Goal: Use online tool/utility: Utilize a website feature to perform a specific function

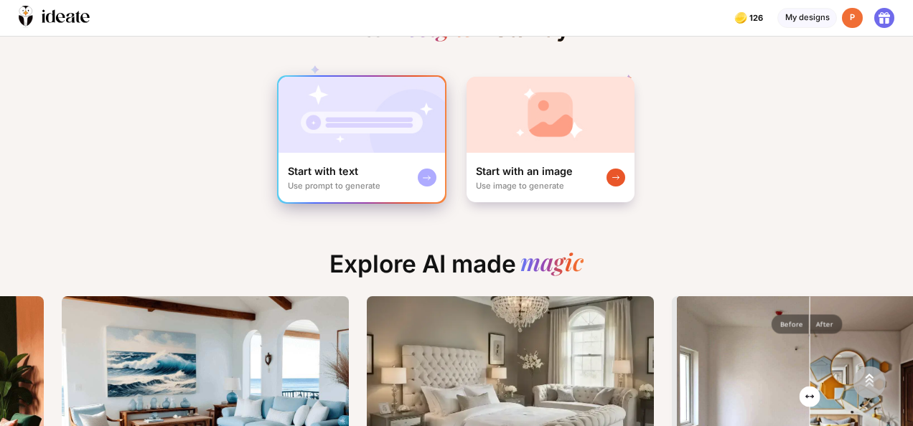
click at [335, 146] on img at bounding box center [362, 115] width 167 height 76
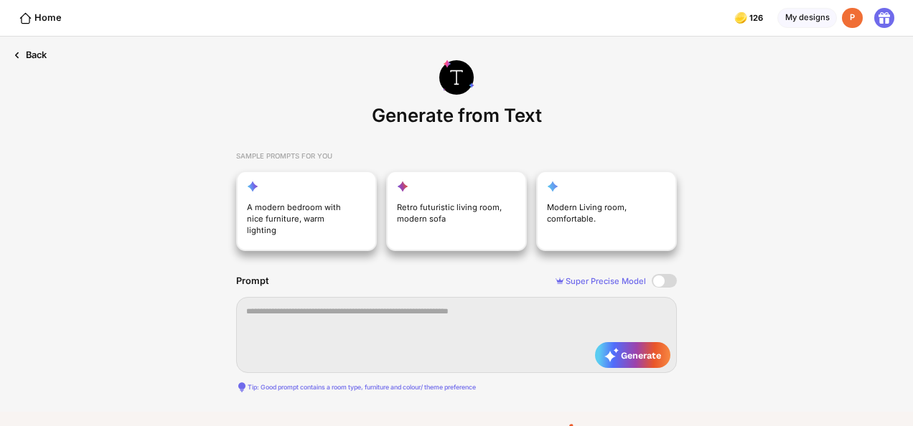
click at [30, 55] on div "Back" at bounding box center [29, 55] width 58 height 37
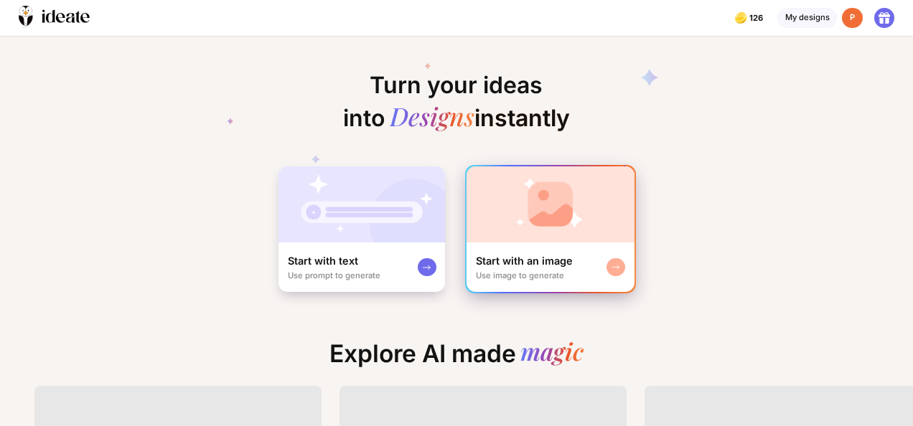
click at [554, 220] on img at bounding box center [551, 205] width 168 height 76
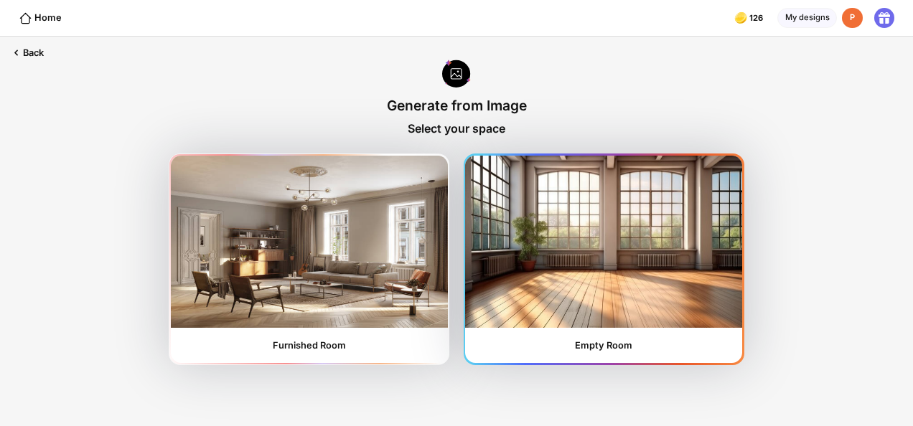
click at [642, 179] on img at bounding box center [603, 242] width 277 height 172
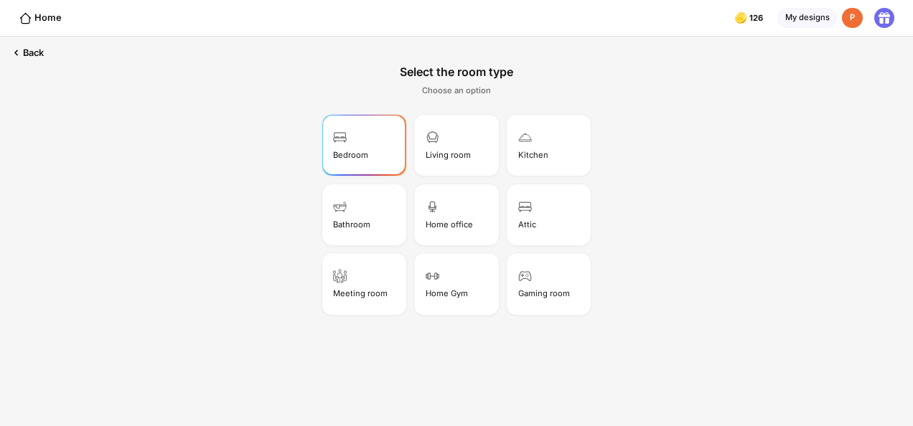
click at [358, 144] on div "Bedroom" at bounding box center [364, 144] width 80 height 57
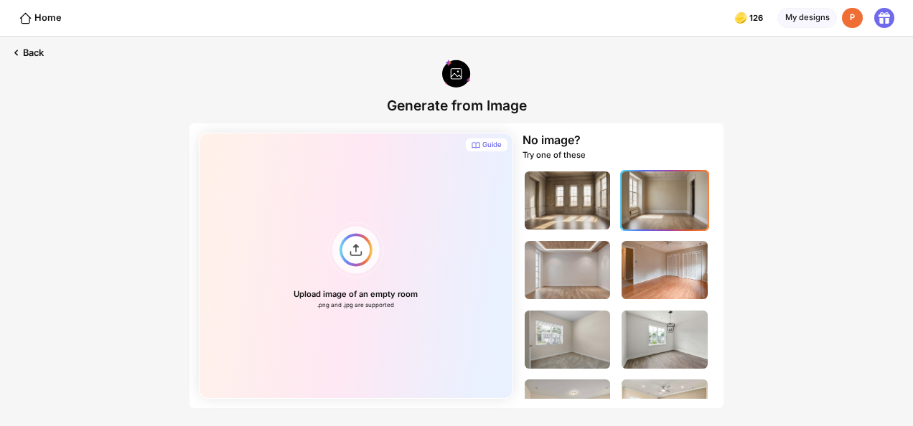
click at [645, 208] on img at bounding box center [665, 201] width 86 height 58
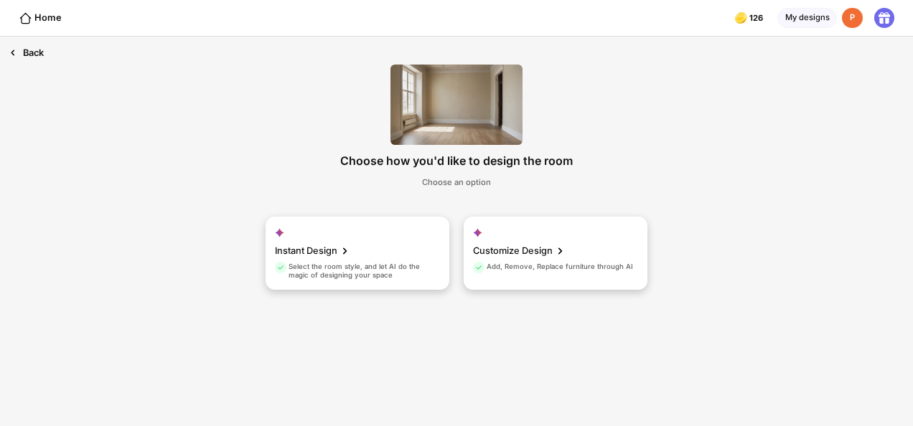
click at [24, 55] on div "Back" at bounding box center [26, 53] width 53 height 32
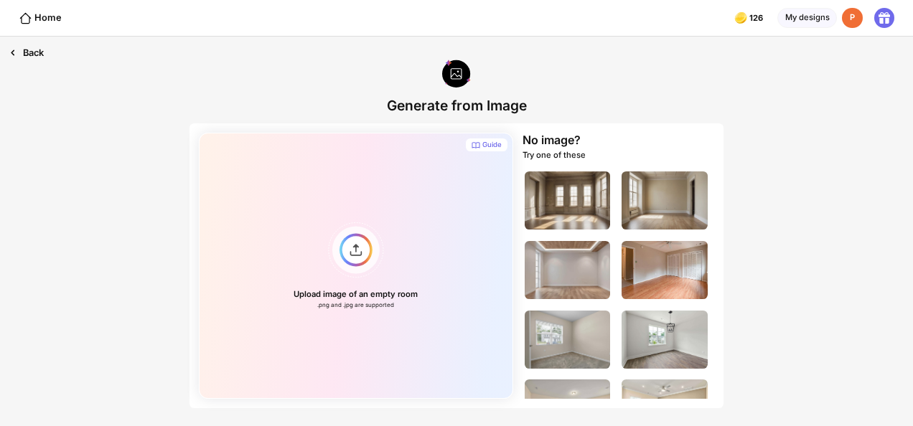
click at [25, 55] on div "Back" at bounding box center [26, 53] width 53 height 32
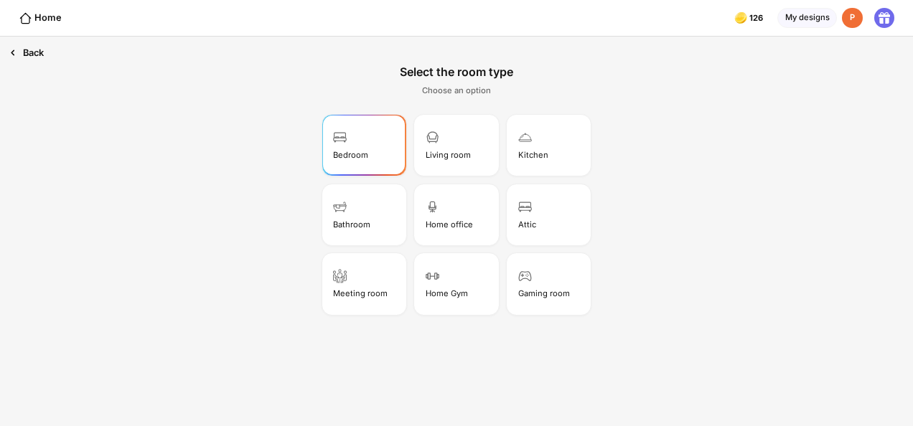
click at [29, 57] on div "Back" at bounding box center [26, 53] width 53 height 32
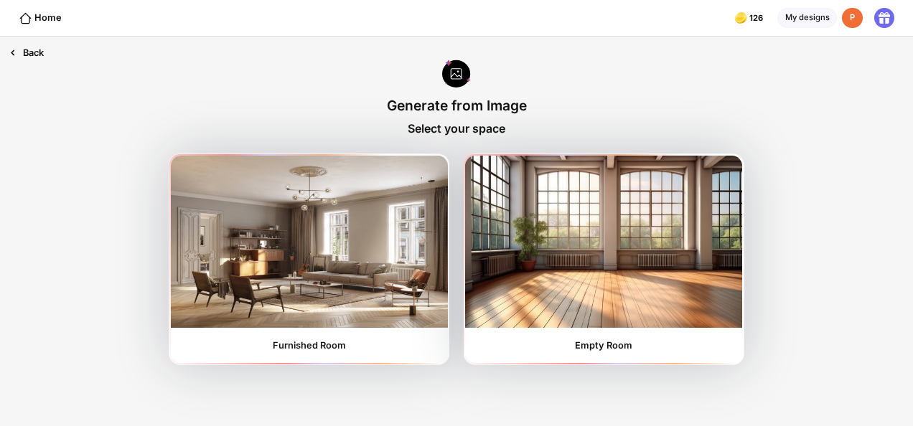
click at [34, 62] on div "Back" at bounding box center [26, 53] width 53 height 32
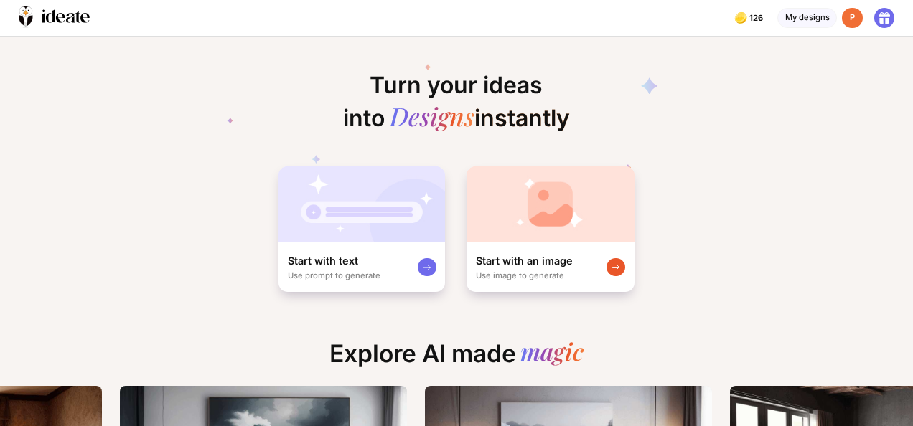
scroll to position [0, 1469]
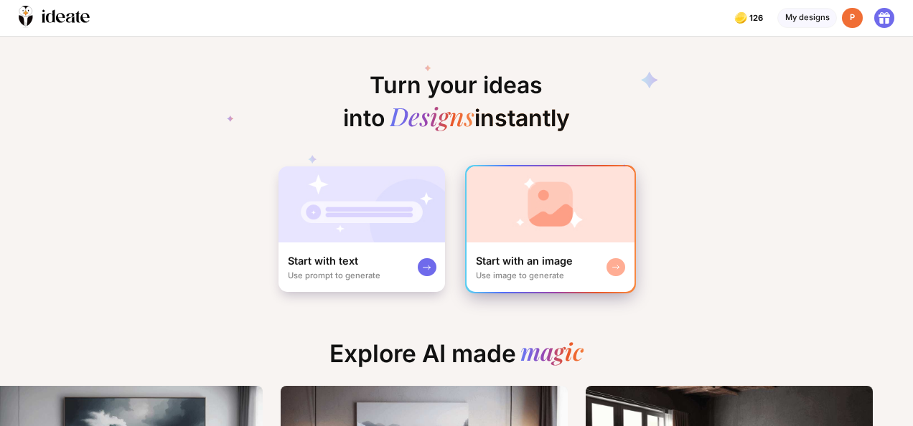
click at [535, 225] on img at bounding box center [551, 205] width 168 height 76
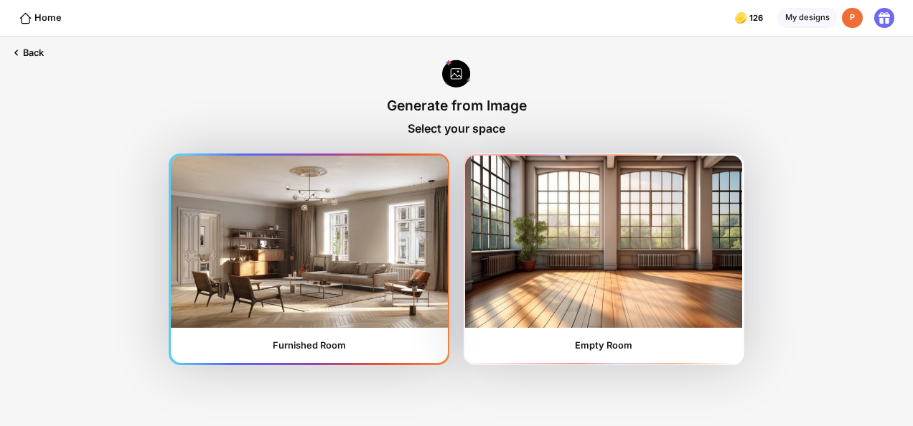
click at [365, 235] on img at bounding box center [309, 242] width 277 height 172
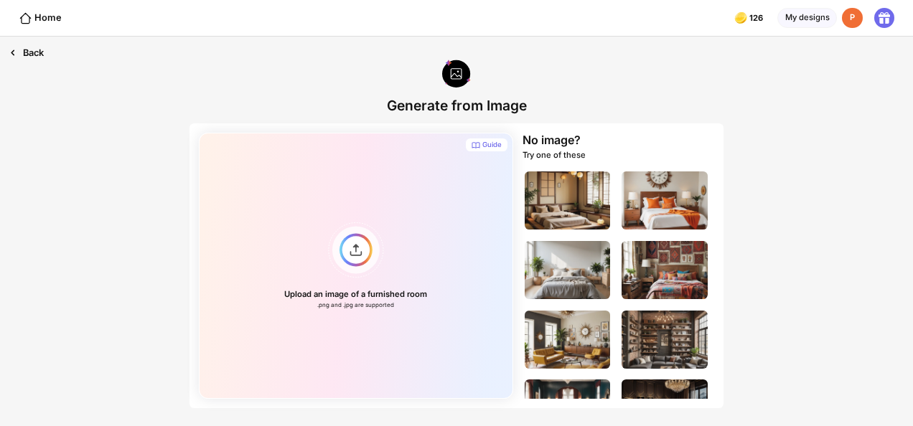
click at [34, 60] on div "Back" at bounding box center [26, 53] width 53 height 32
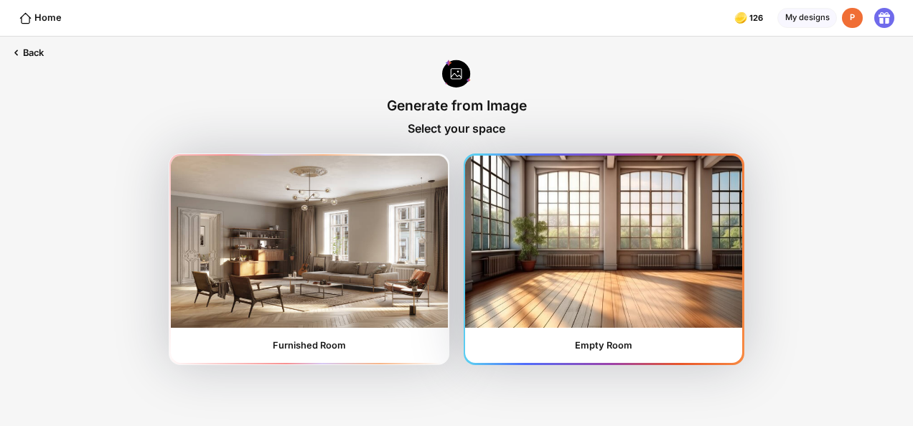
click at [614, 238] on img at bounding box center [603, 242] width 277 height 172
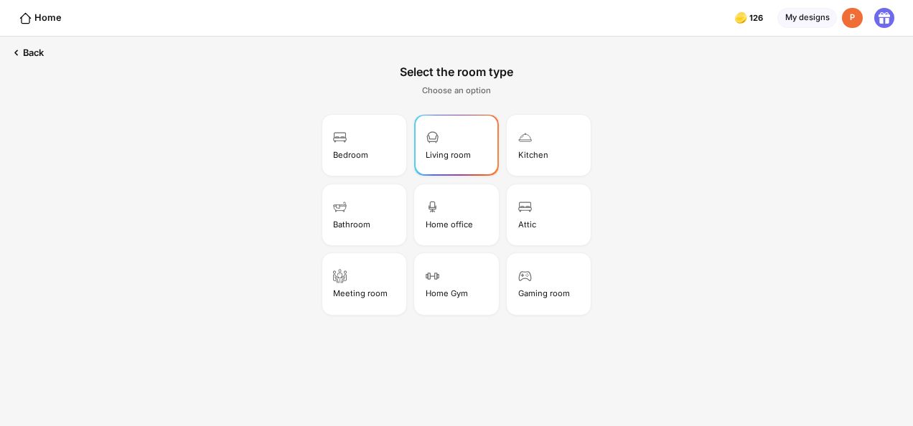
click at [454, 133] on div "Living room" at bounding box center [456, 144] width 80 height 57
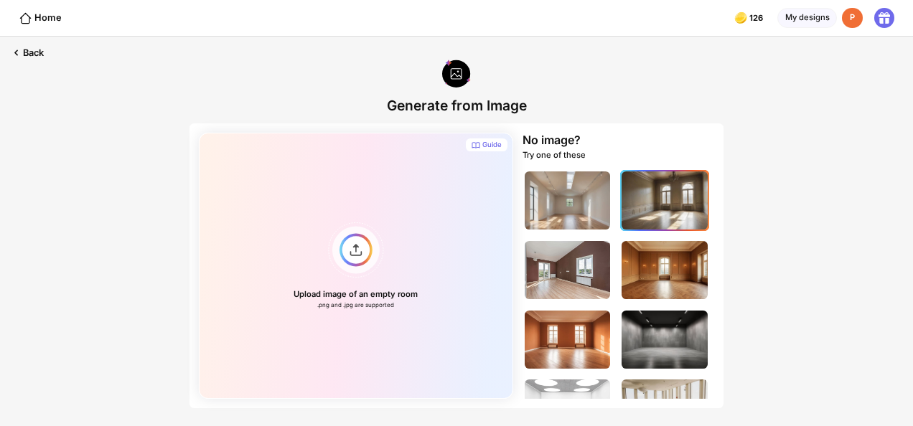
click at [668, 195] on img at bounding box center [665, 201] width 86 height 58
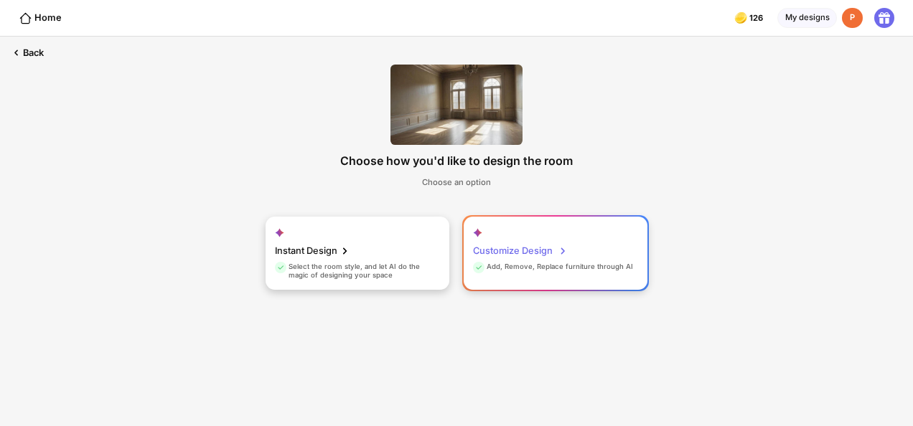
click at [485, 242] on div "Customize Design" at bounding box center [520, 251] width 95 height 23
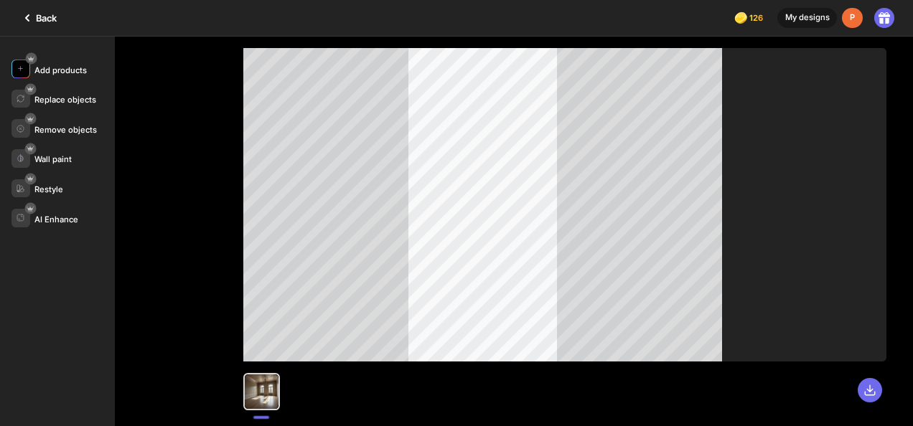
click at [57, 73] on div "Add products" at bounding box center [60, 70] width 52 height 10
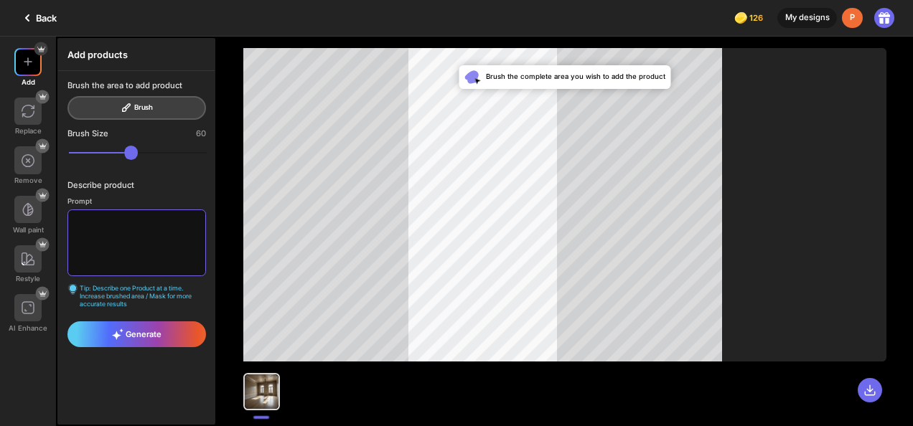
click at [129, 226] on textarea at bounding box center [136, 243] width 138 height 67
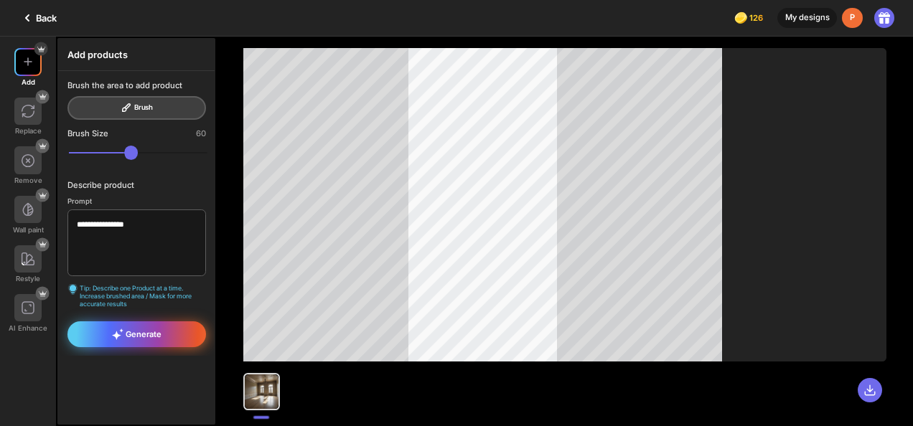
click at [137, 329] on span "Generate" at bounding box center [137, 334] width 50 height 11
click at [127, 103] on div "Brush the area to add product Brush" at bounding box center [136, 99] width 138 height 39
click at [149, 336] on span "Generate" at bounding box center [137, 334] width 50 height 11
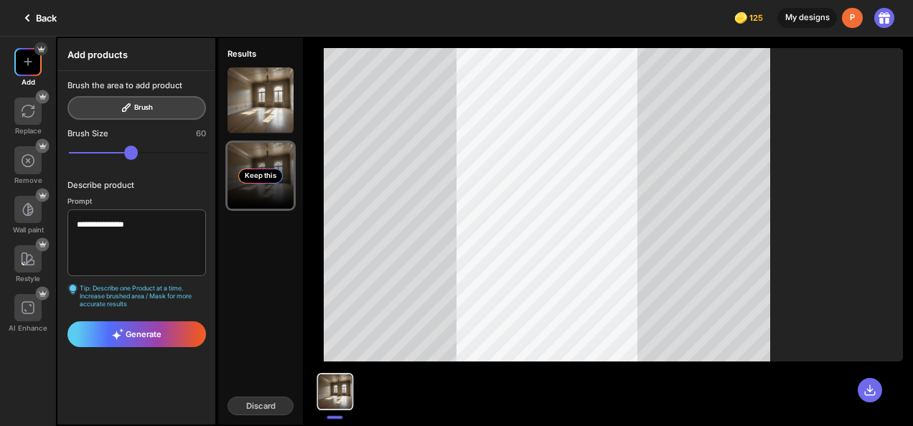
click at [245, 177] on div "Keep this" at bounding box center [260, 176] width 45 height 15
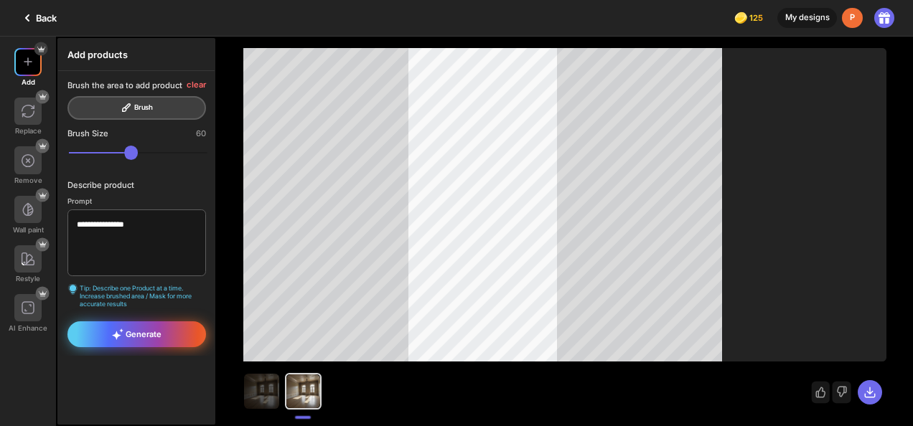
click at [134, 335] on span "Generate" at bounding box center [137, 334] width 50 height 11
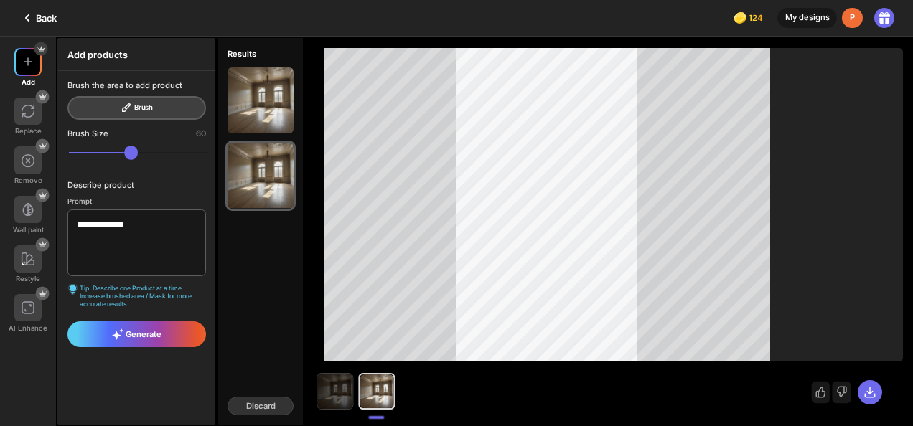
click at [333, 392] on img at bounding box center [335, 391] width 35 height 35
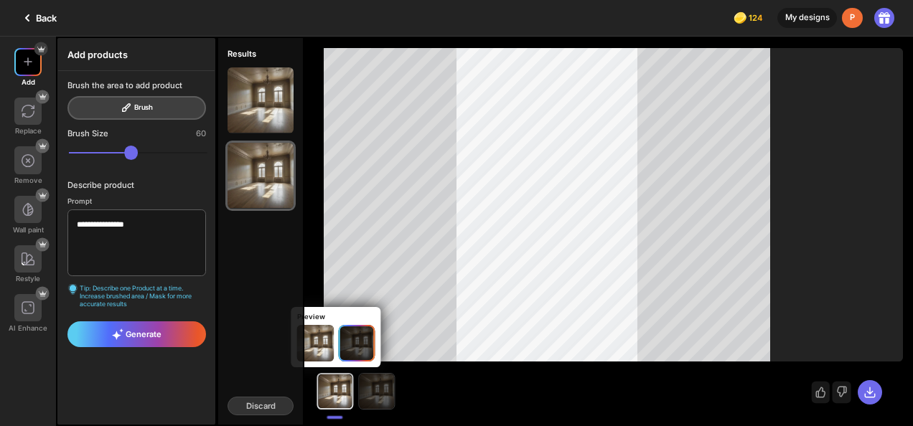
click at [370, 393] on img at bounding box center [376, 391] width 35 height 35
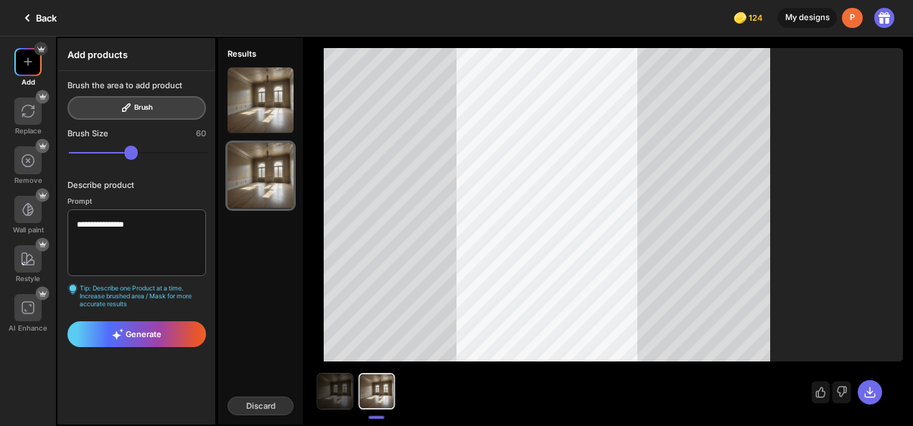
click at [323, 398] on img at bounding box center [335, 391] width 35 height 35
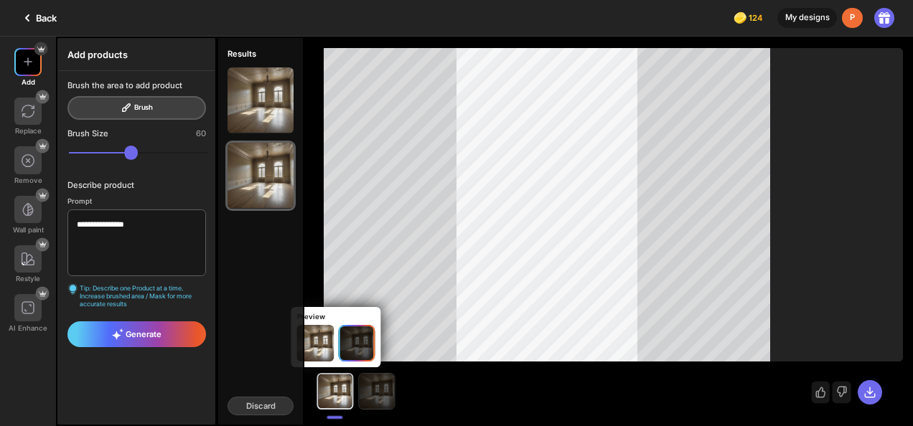
click at [373, 392] on img at bounding box center [376, 391] width 35 height 35
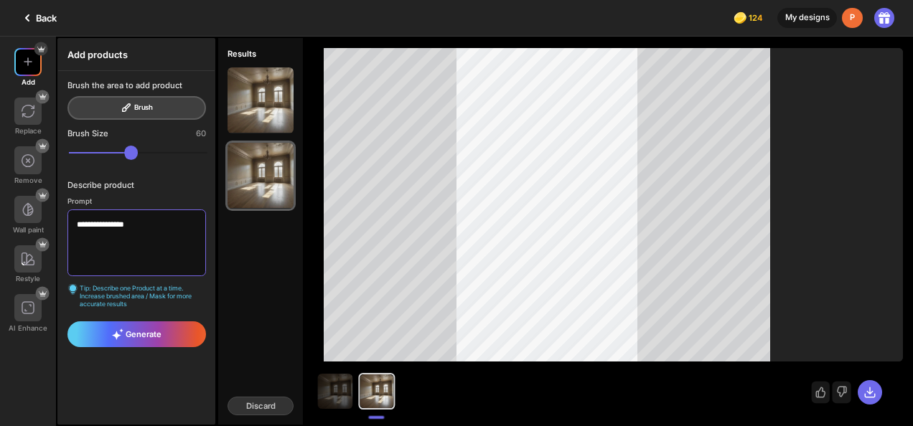
click at [105, 228] on textarea "**********" at bounding box center [136, 243] width 138 height 67
type textarea "*********"
click at [157, 336] on span "Generate" at bounding box center [137, 334] width 50 height 11
click at [174, 103] on div "Brush the area to add product Brush" at bounding box center [136, 99] width 138 height 39
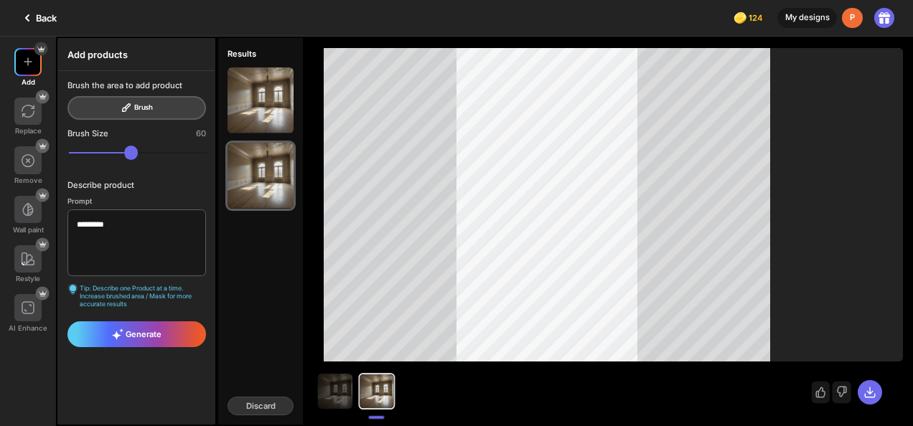
click at [146, 106] on div "Brush the area to add product Brush" at bounding box center [136, 99] width 138 height 39
click at [124, 108] on div "Brush the area to add product Brush" at bounding box center [136, 99] width 138 height 39
click at [99, 82] on div "Brush the area to add product" at bounding box center [124, 85] width 115 height 10
click at [116, 105] on div "Brush the area to add product Brush" at bounding box center [136, 99] width 138 height 39
click at [42, 17] on div "Back" at bounding box center [38, 17] width 38 height 17
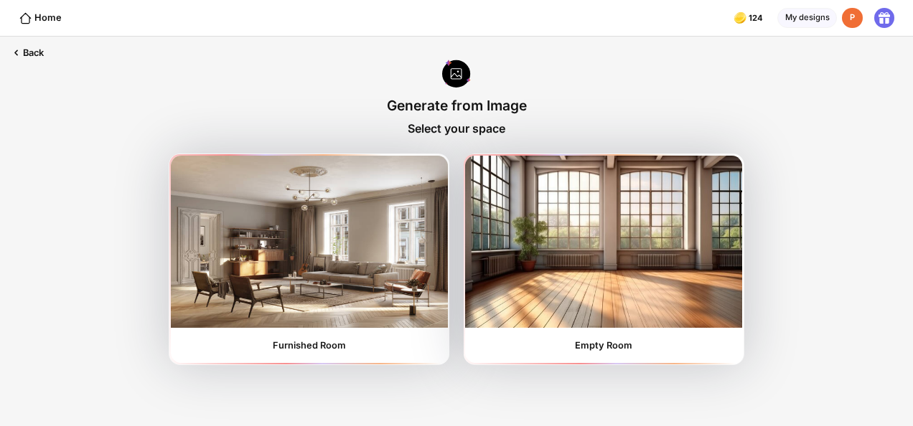
click at [42, 17] on div "Home" at bounding box center [40, 18] width 43 height 14
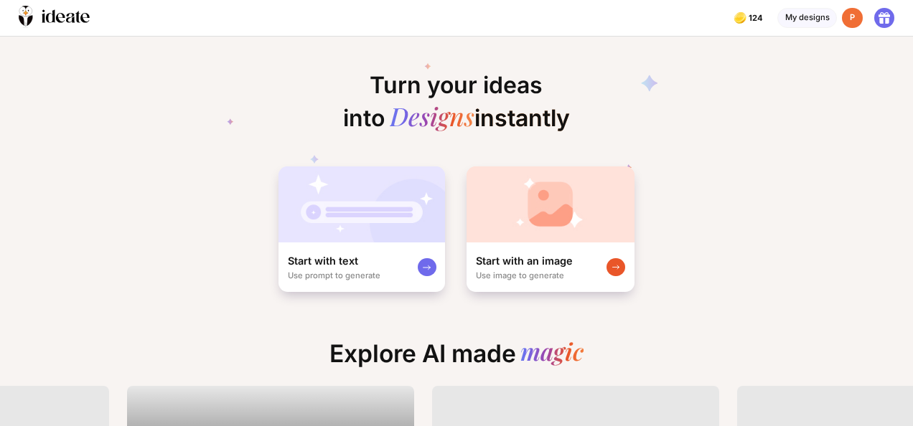
scroll to position [0, 1462]
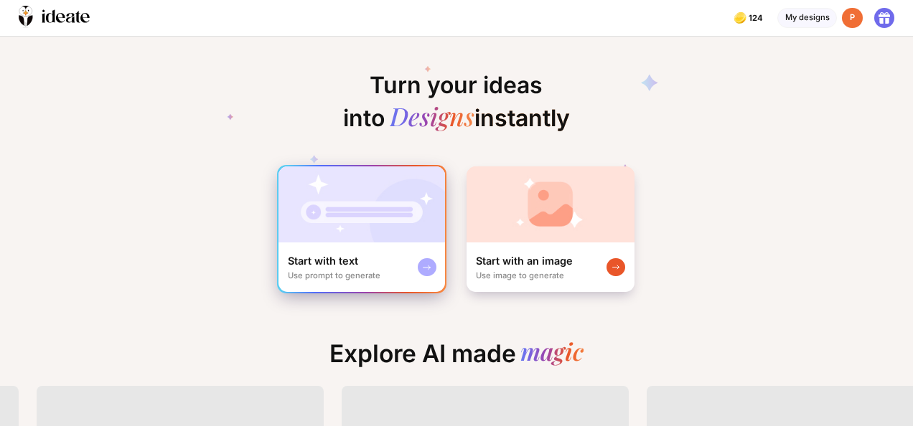
click at [391, 219] on img at bounding box center [362, 205] width 167 height 76
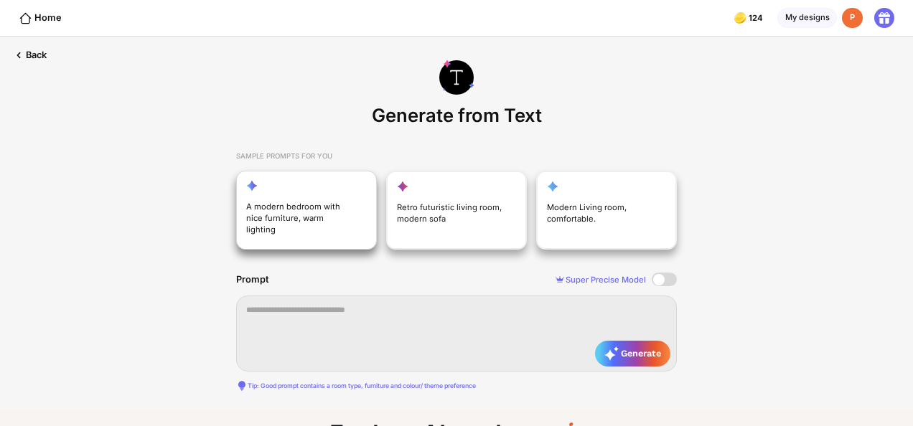
click at [315, 194] on div "A modern bedroom with nice furniture, warm lighting" at bounding box center [306, 211] width 141 height 80
type textarea "**********"
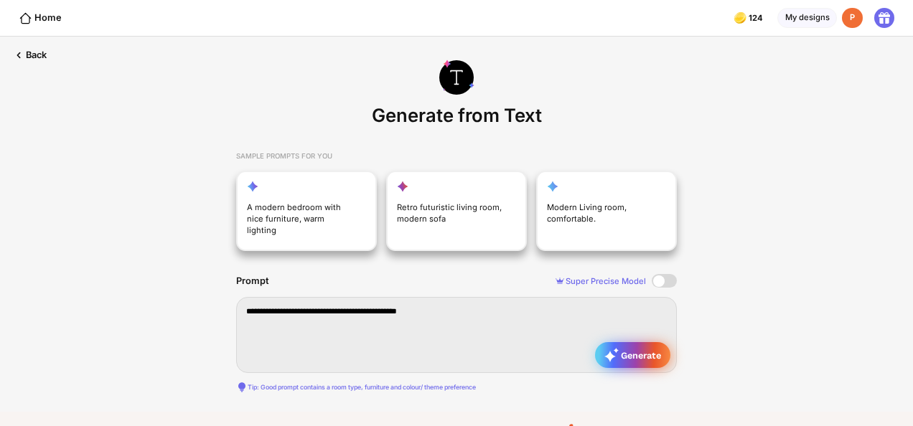
click at [637, 348] on span "Generate" at bounding box center [632, 355] width 57 height 14
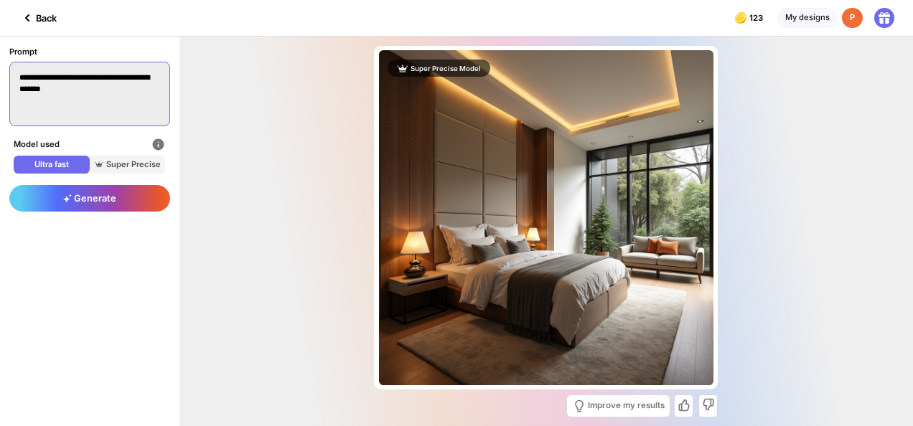
click at [122, 93] on textarea "**********" at bounding box center [89, 94] width 161 height 65
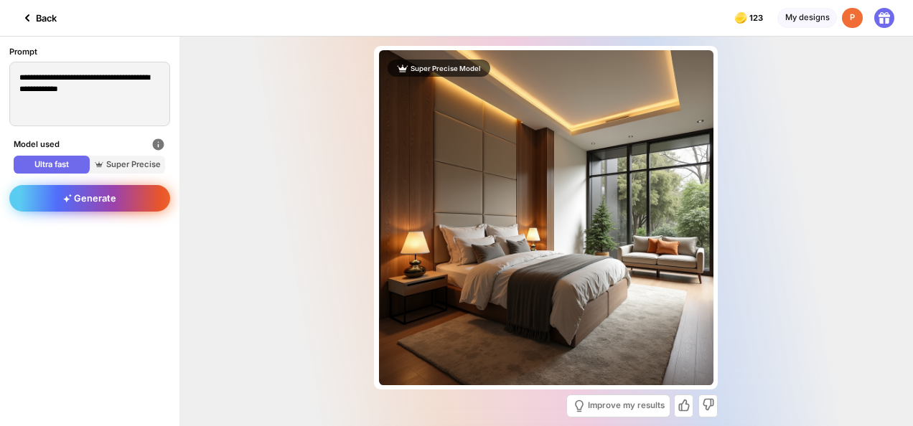
click at [106, 195] on span "Generate" at bounding box center [89, 198] width 53 height 11
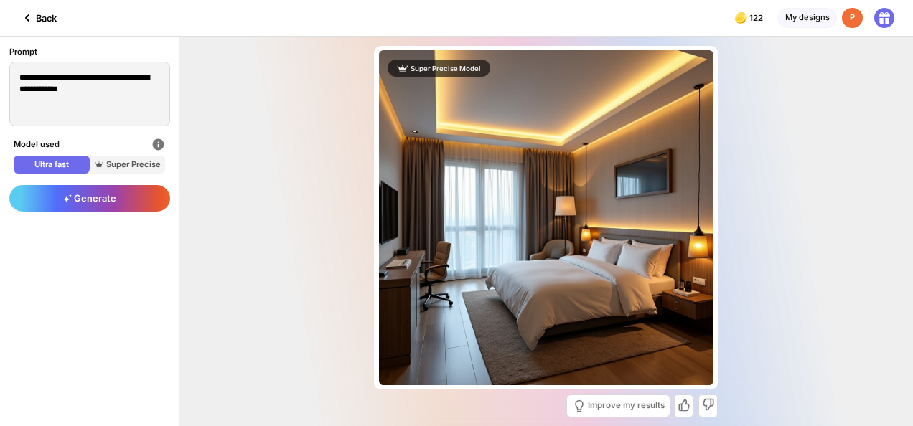
click at [32, 17] on icon at bounding box center [27, 17] width 17 height 17
type textarea "**********"
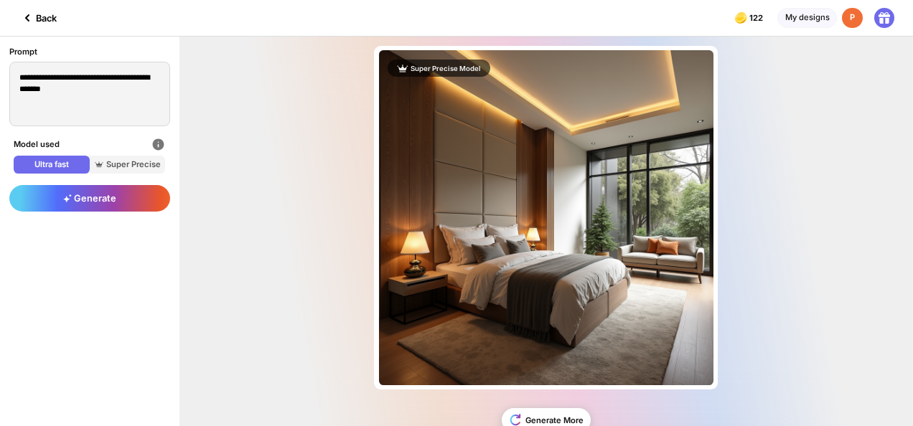
click at [29, 17] on icon at bounding box center [27, 17] width 17 height 17
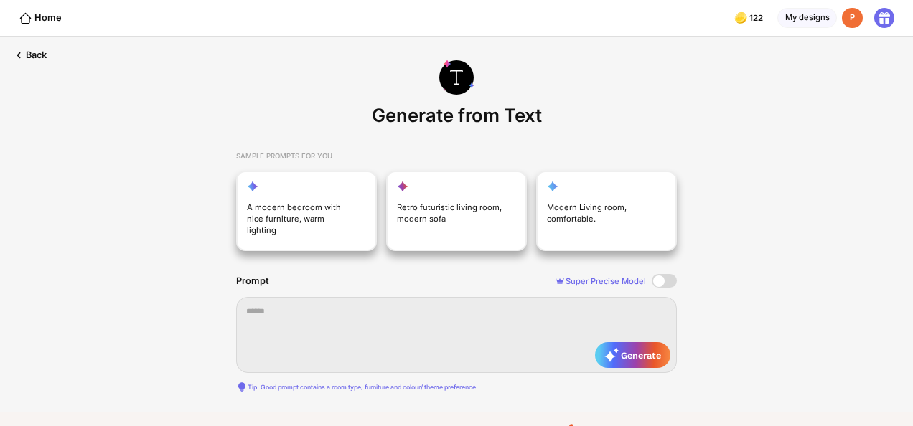
scroll to position [0, 17]
click at [26, 52] on div "Back" at bounding box center [29, 55] width 58 height 37
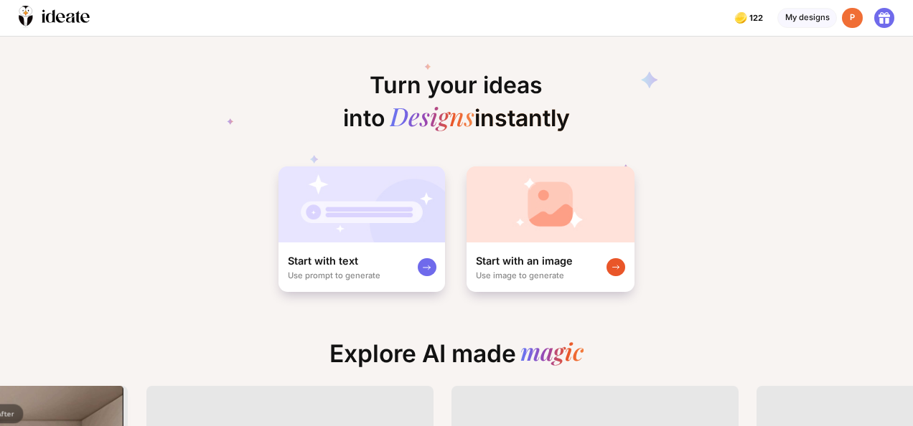
click at [881, 14] on icon at bounding box center [884, 14] width 11 height 5
